Goal: Navigation & Orientation: Find specific page/section

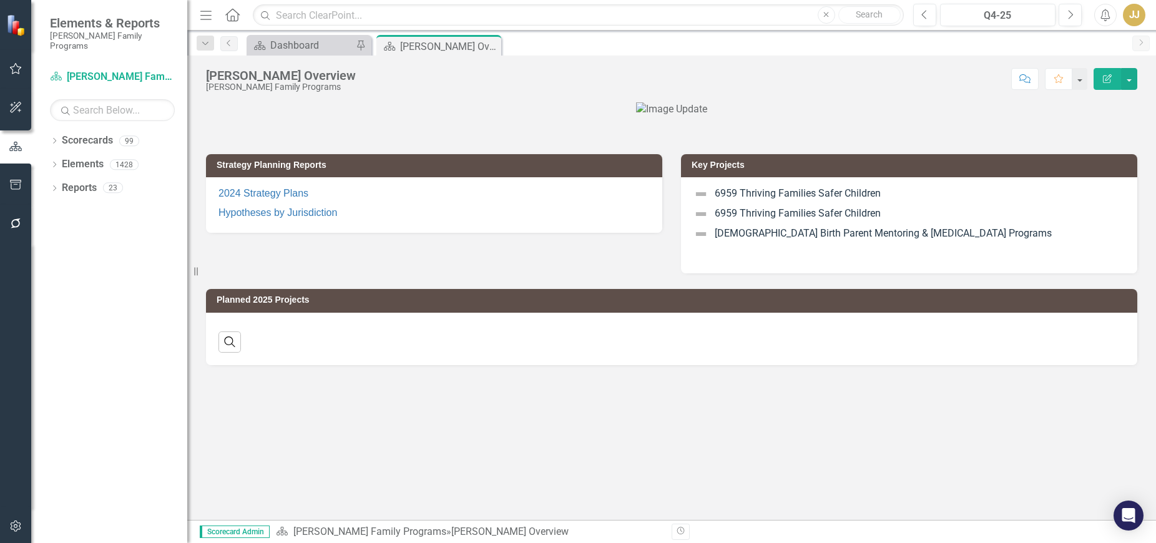
click at [54, 139] on icon "Dropdown" at bounding box center [54, 142] width 9 height 7
click at [61, 160] on icon "Dropdown" at bounding box center [60, 163] width 9 height 7
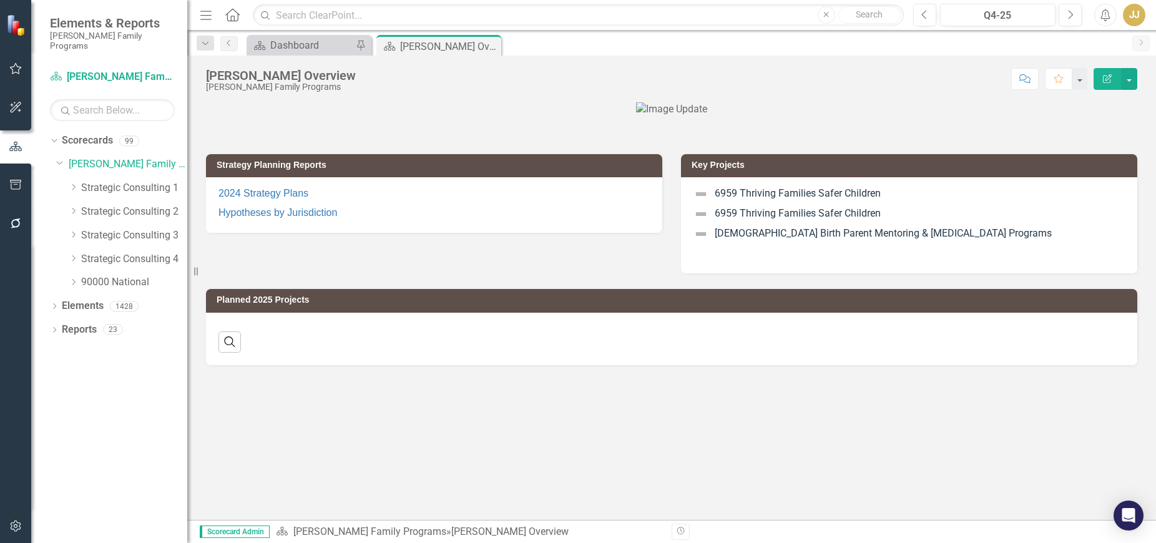
click at [72, 183] on icon "Dropdown" at bounding box center [73, 186] width 9 height 7
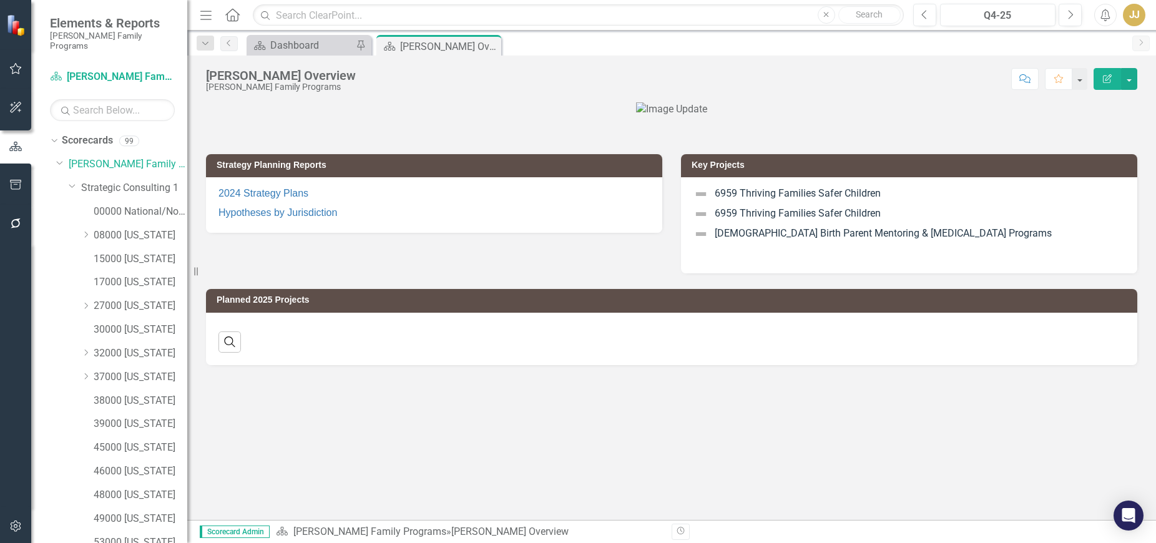
click at [128, 249] on div "15000 [US_STATE]" at bounding box center [141, 259] width 94 height 21
click at [128, 252] on link "15000 [US_STATE]" at bounding box center [141, 259] width 94 height 14
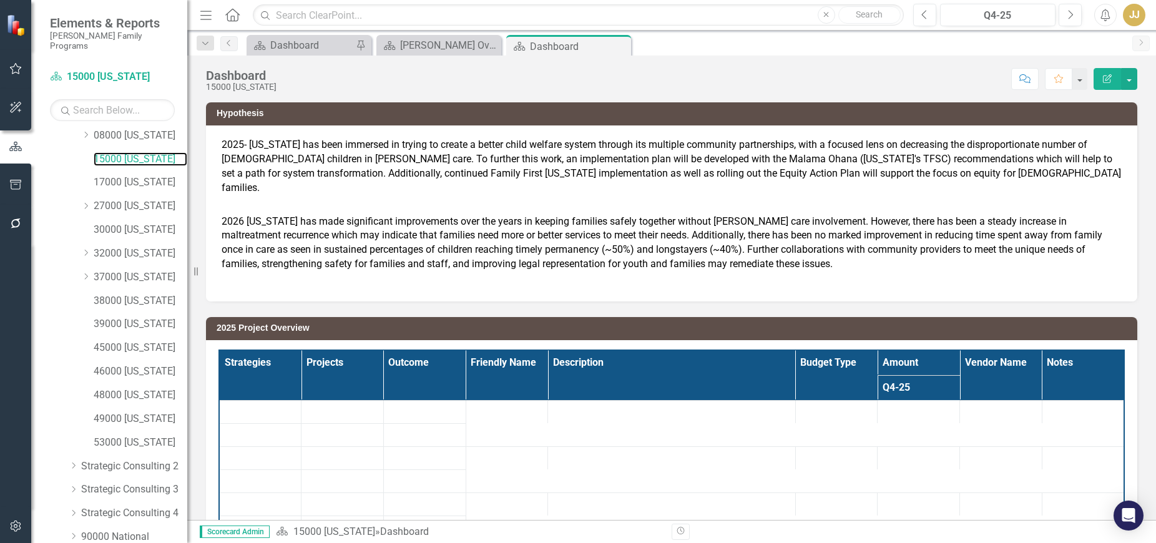
scroll to position [144, 0]
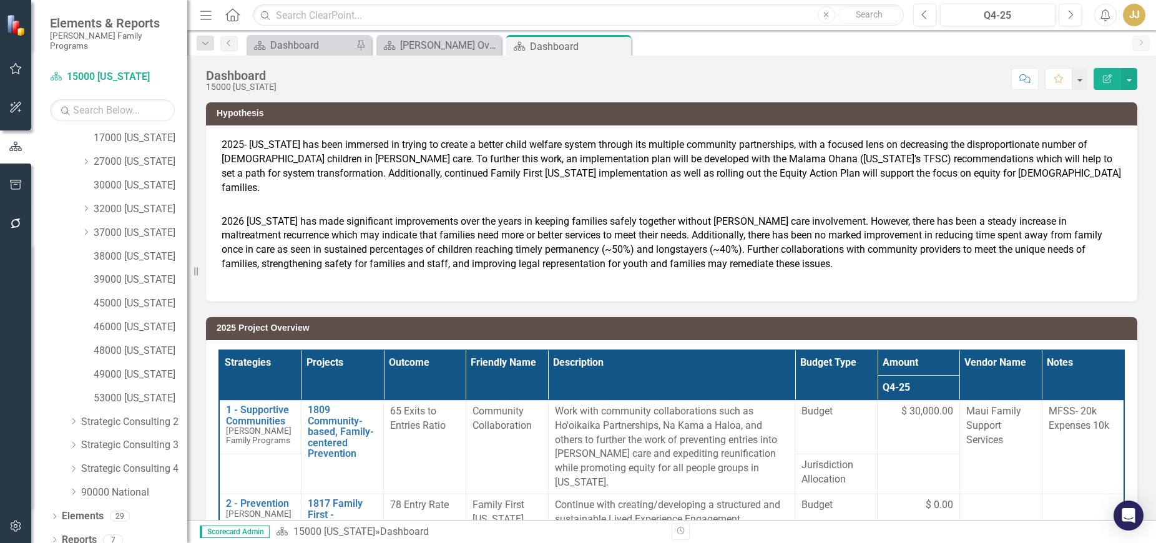
click at [55, 537] on icon "Dropdown" at bounding box center [54, 540] width 9 height 7
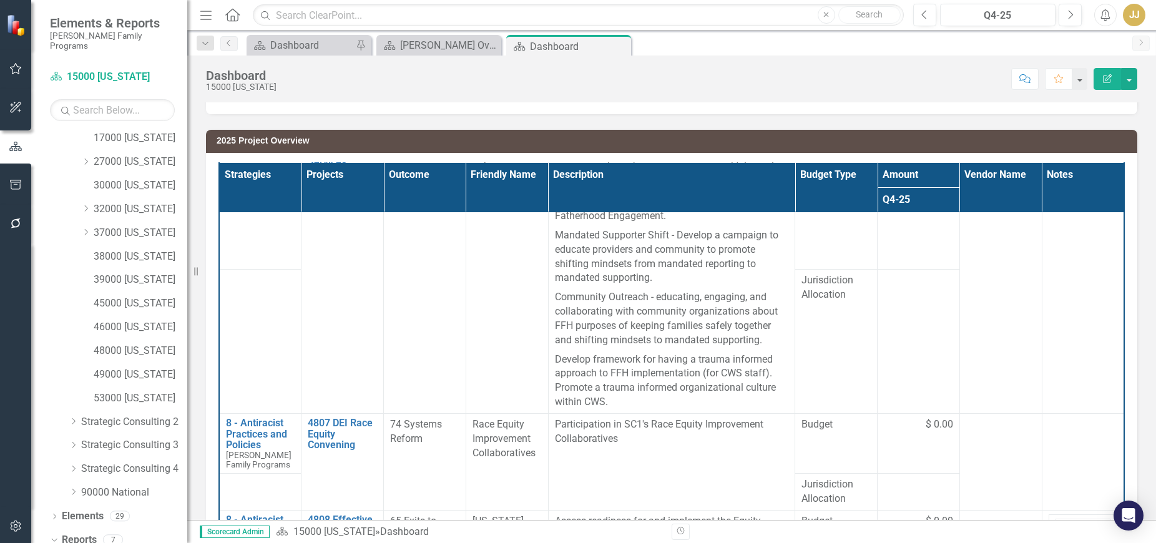
scroll to position [300, 0]
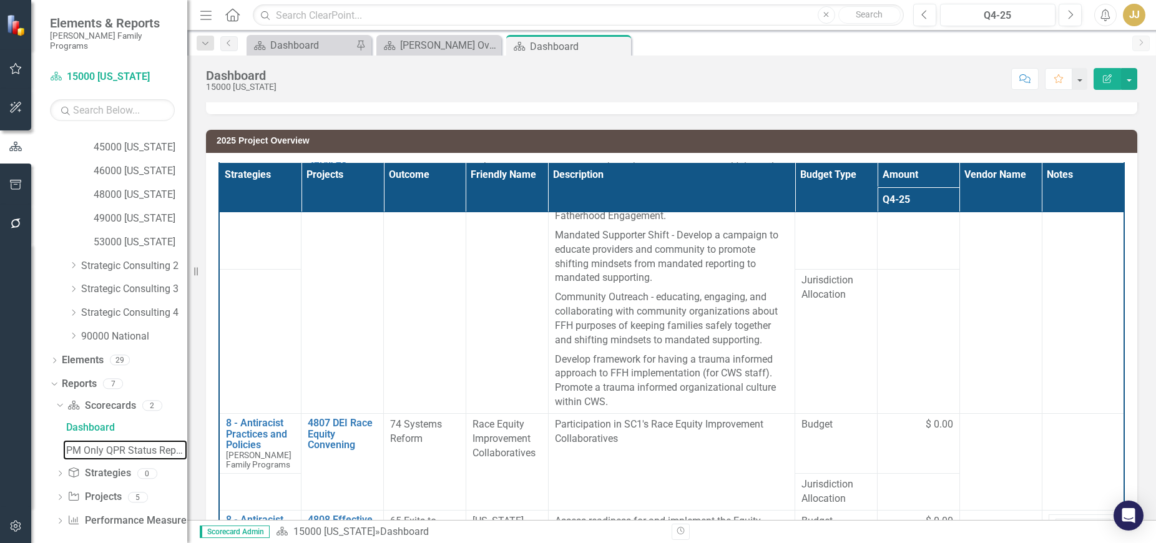
click at [86, 447] on link "PM Only QPR Status Report" at bounding box center [125, 450] width 124 height 20
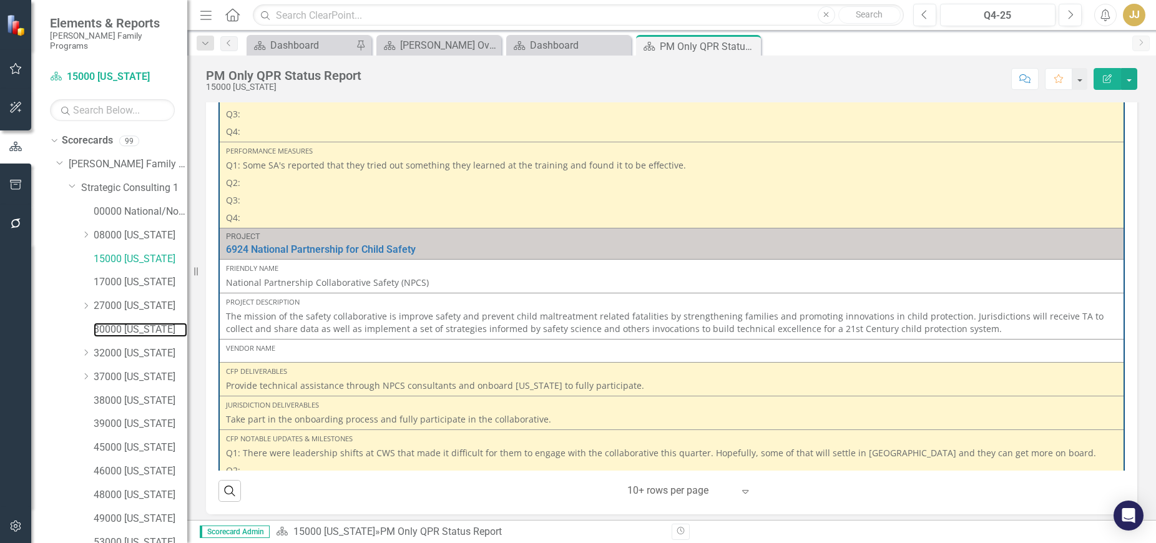
click at [135, 323] on link "30000 [US_STATE]" at bounding box center [141, 330] width 94 height 14
